Goal: Task Accomplishment & Management: Use online tool/utility

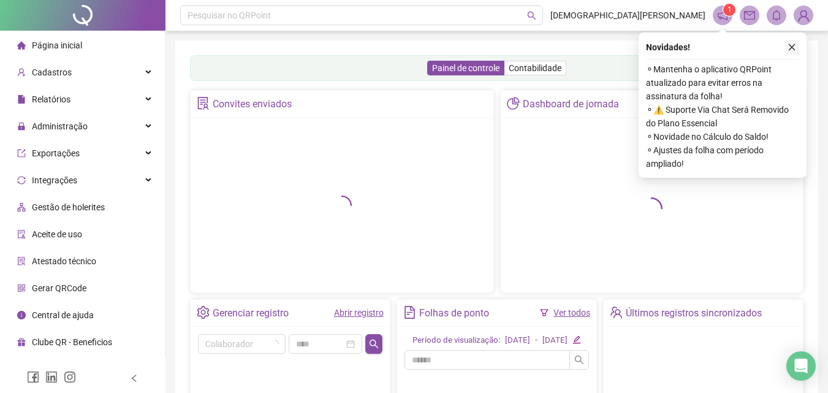
click at [792, 47] on icon "close" at bounding box center [791, 47] width 9 height 9
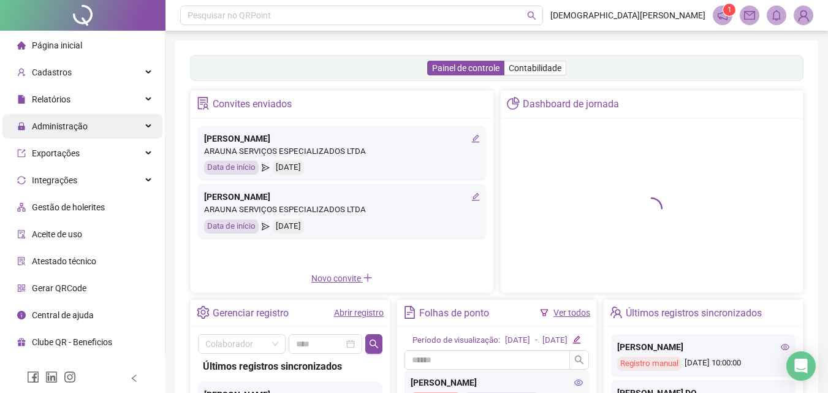
click at [65, 129] on span "Administração" at bounding box center [60, 126] width 56 height 10
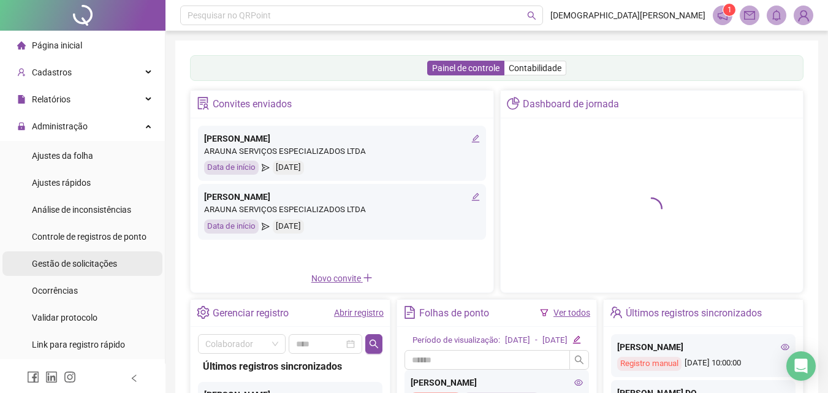
click at [57, 267] on span "Gestão de solicitações" at bounding box center [74, 264] width 85 height 10
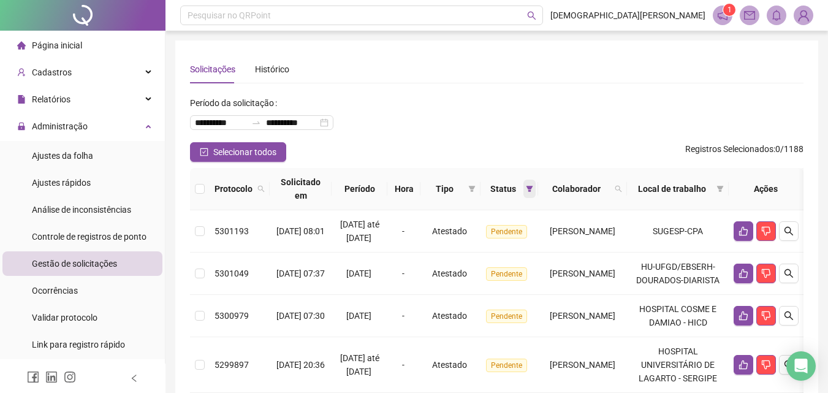
click at [526, 191] on icon "filter" at bounding box center [529, 189] width 7 height 6
click at [466, 193] on span at bounding box center [472, 189] width 12 height 18
click at [425, 216] on span "Ponto manual" at bounding box center [418, 213] width 54 height 10
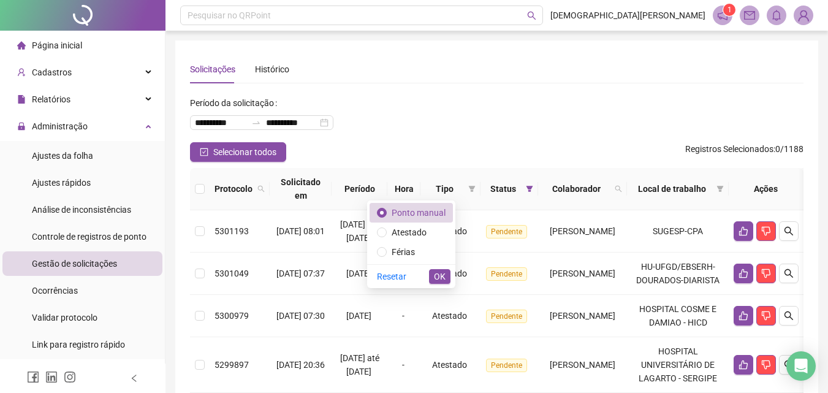
click at [438, 278] on span "OK" at bounding box center [440, 276] width 12 height 13
